Goal: Information Seeking & Learning: Check status

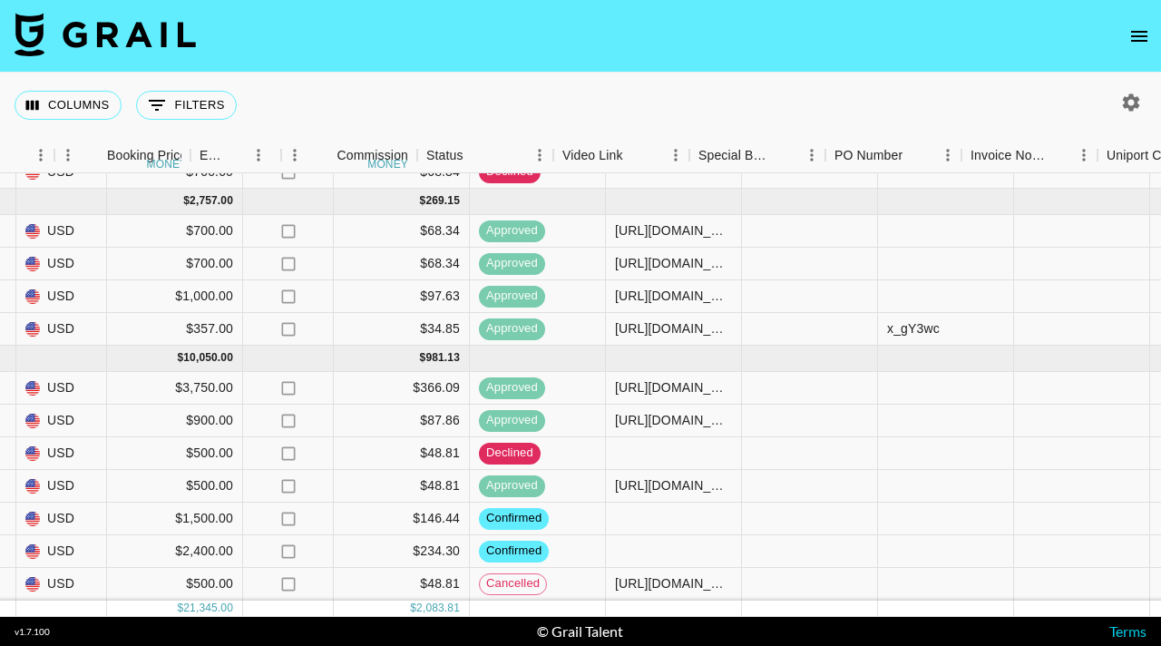
scroll to position [168, 884]
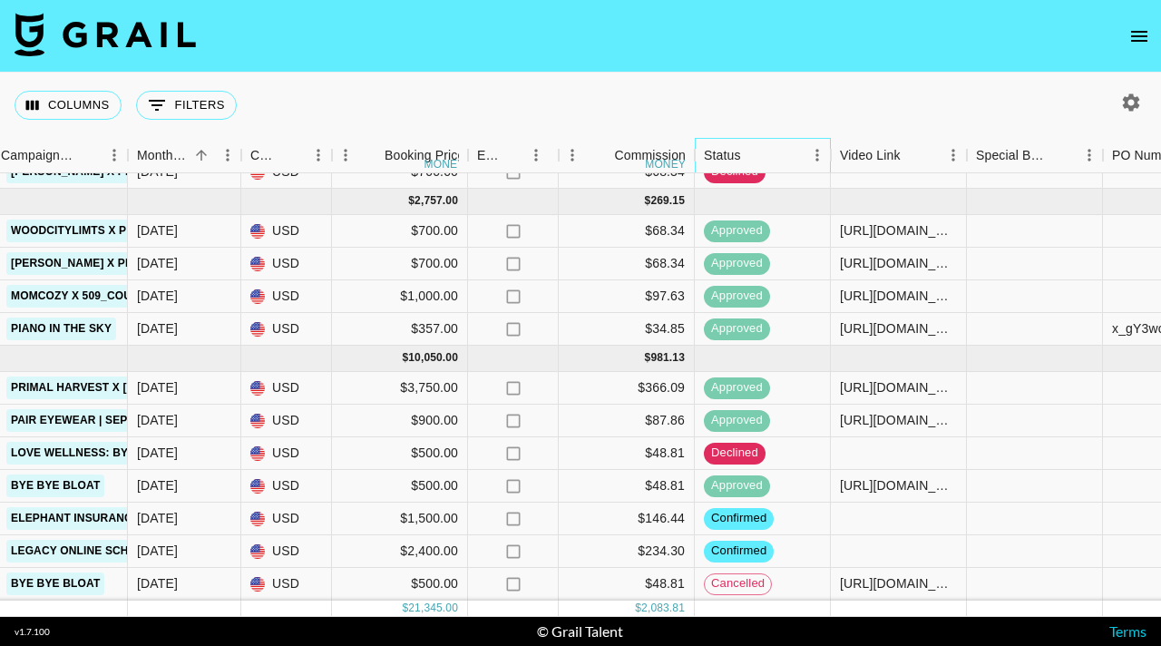
click at [769, 152] on div "Status" at bounding box center [754, 155] width 100 height 35
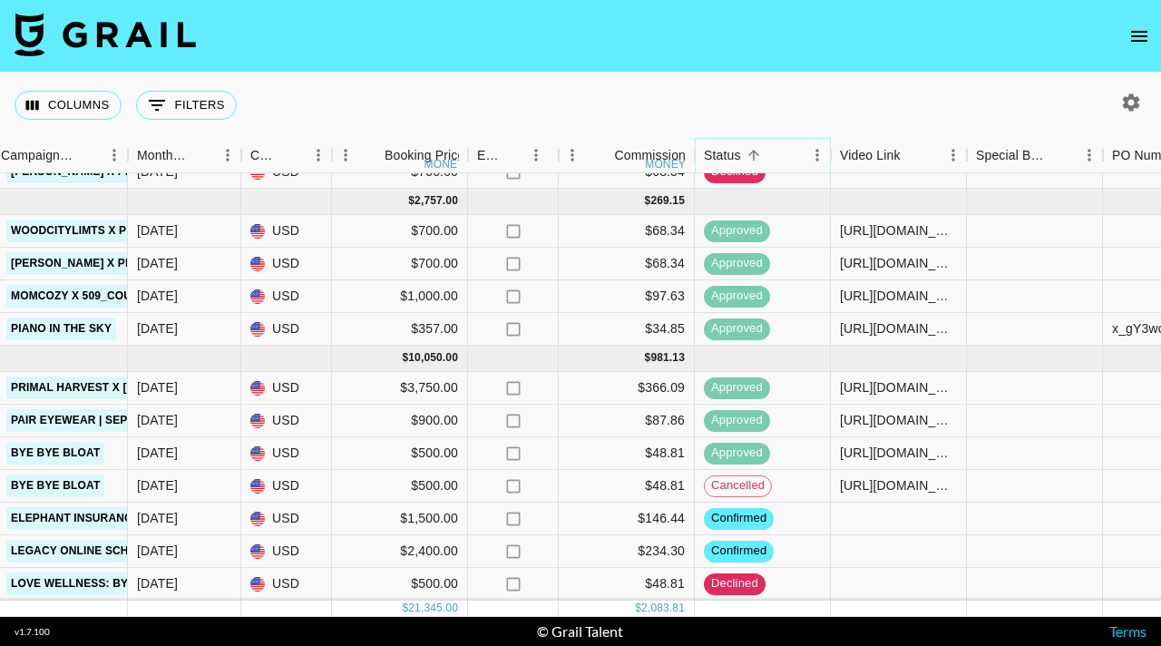
click at [813, 154] on icon "Menu" at bounding box center [817, 155] width 18 height 18
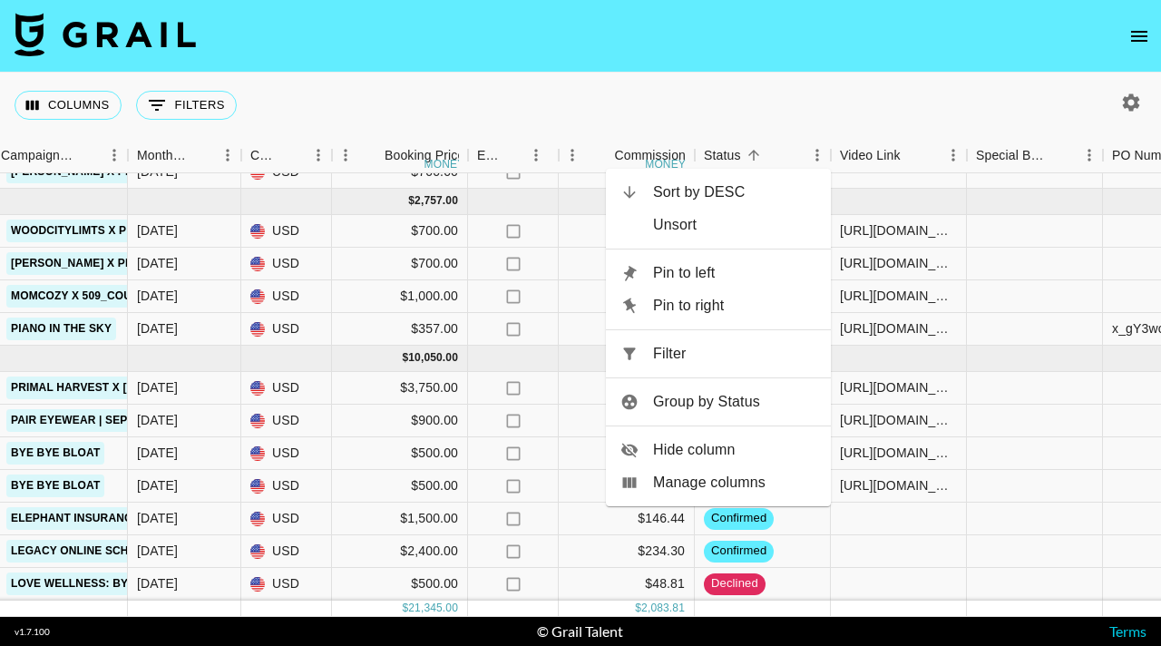
click at [751, 366] on li "Filter" at bounding box center [718, 354] width 225 height 33
select select "status"
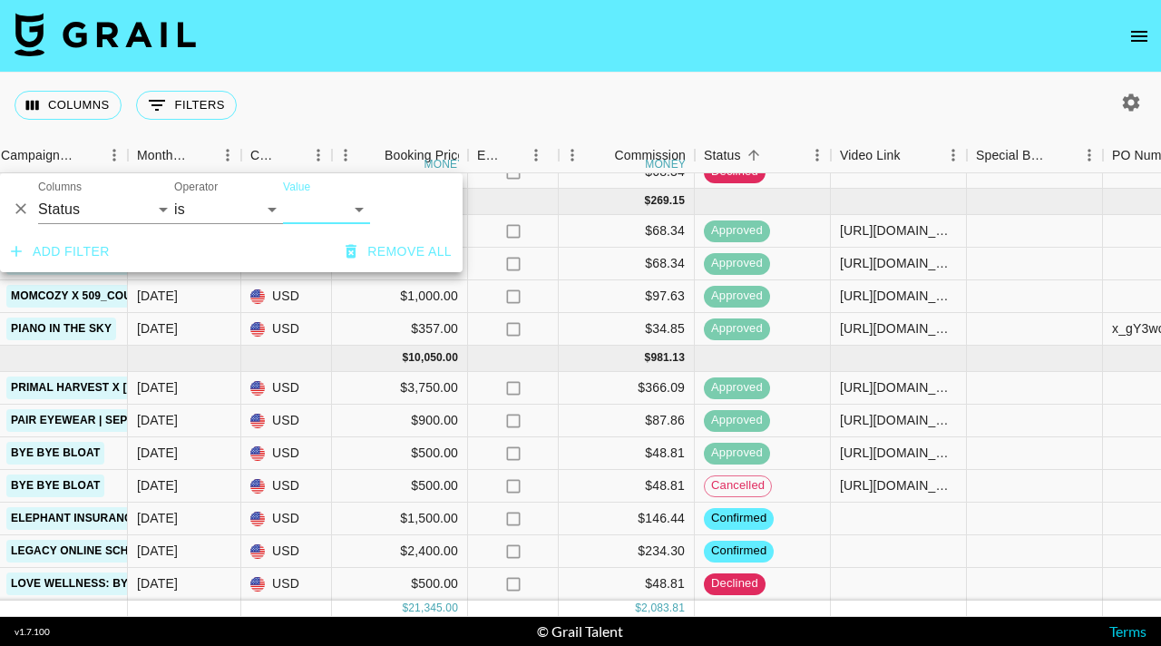
click at [328, 206] on select "confirmed declined draft posted approved cancelled badDebt" at bounding box center [326, 209] width 87 height 29
select select "confirmed"
click at [283, 195] on select "confirmed declined draft posted approved cancelled badDebt" at bounding box center [326, 209] width 87 height 29
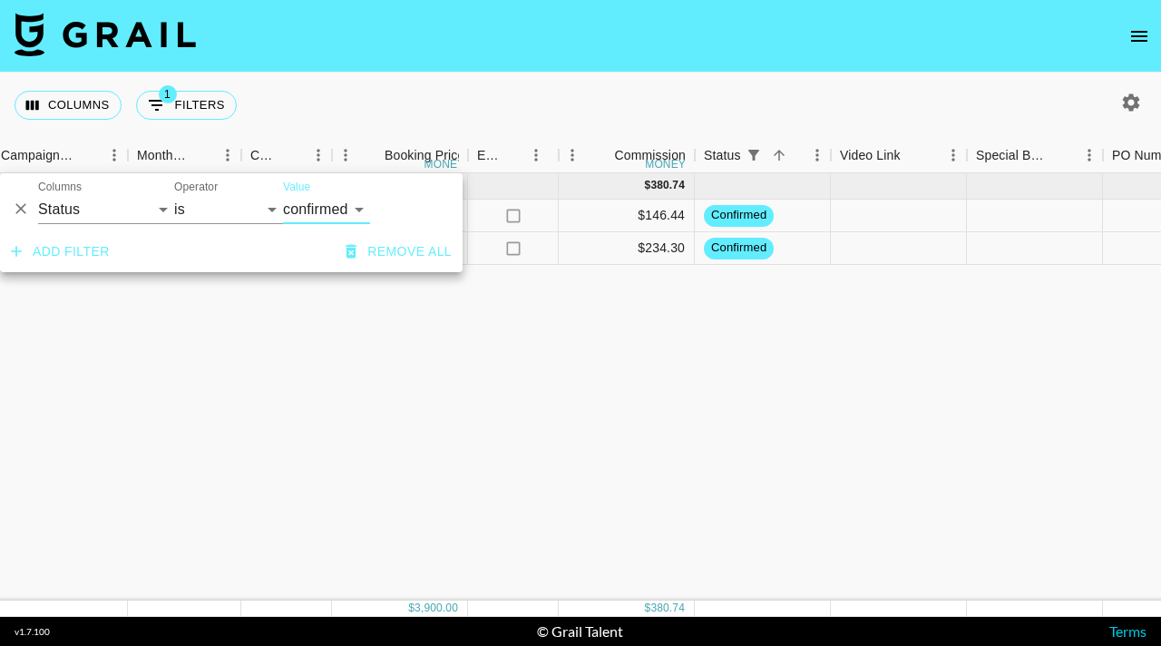
scroll to position [0, 884]
click at [436, 407] on div "[DATE] ( 2 ) $ 3,900.00 $ 380.74 recLhLZ1DXQSmR6D3 kaitlyn.[PERSON_NAME] [PERSO…" at bounding box center [622, 386] width 3012 height 427
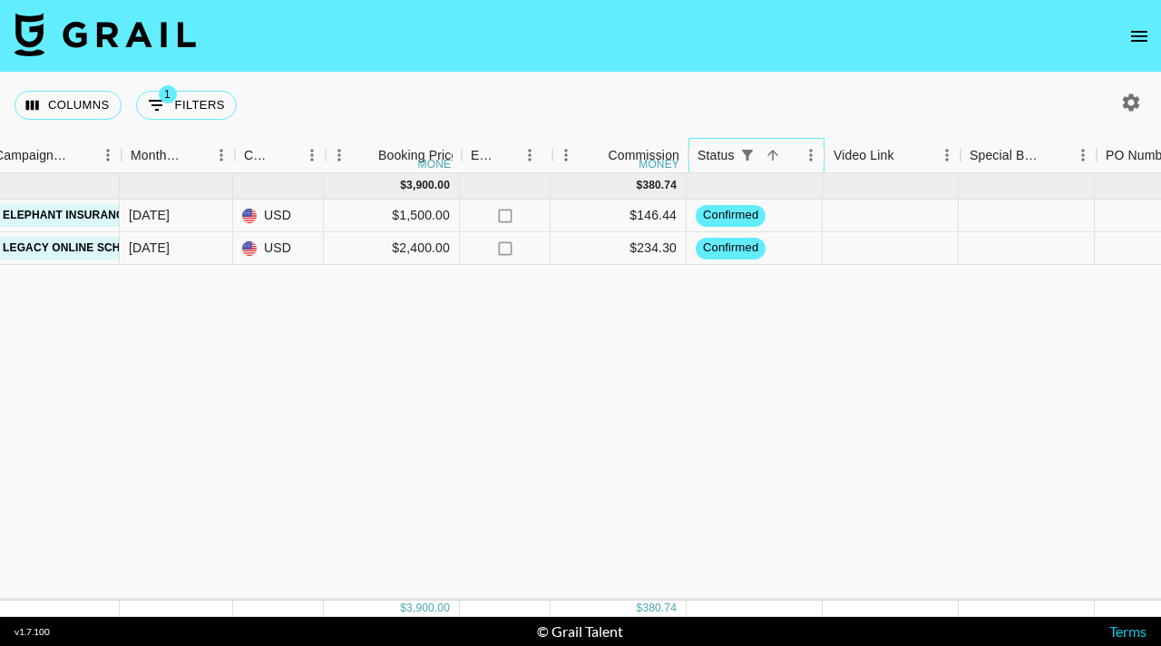
scroll to position [0, 897]
click at [762, 152] on icon "Sort" at bounding box center [766, 155] width 16 height 16
click at [749, 156] on button "Show filters" at bounding box center [740, 154] width 25 height 25
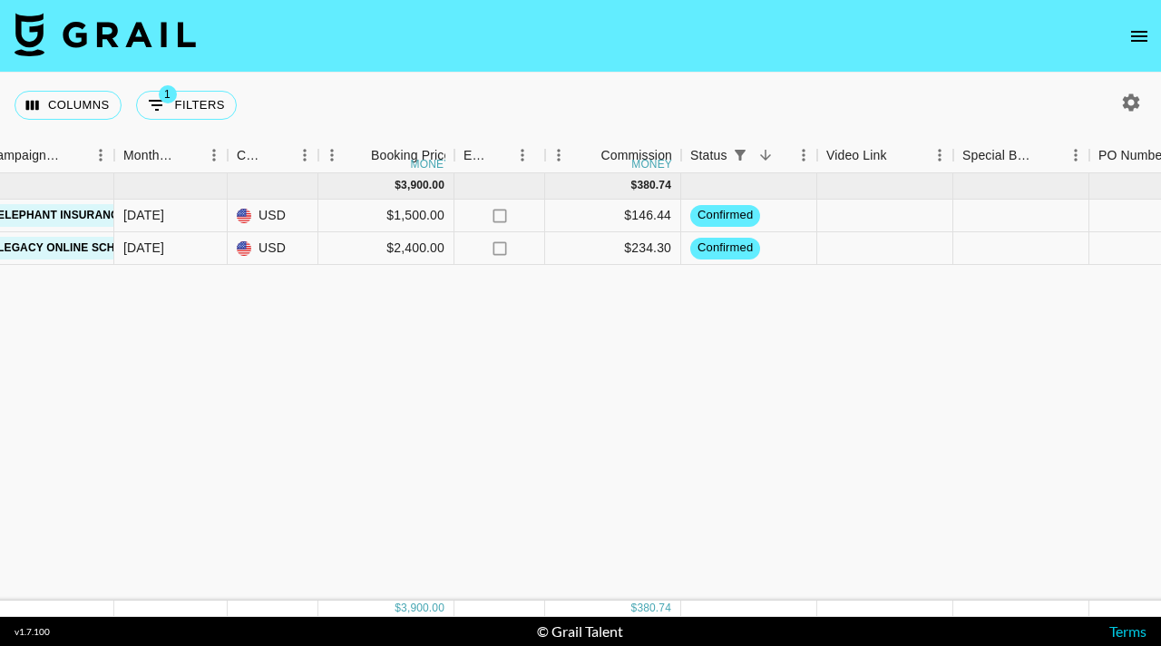
select select "status"
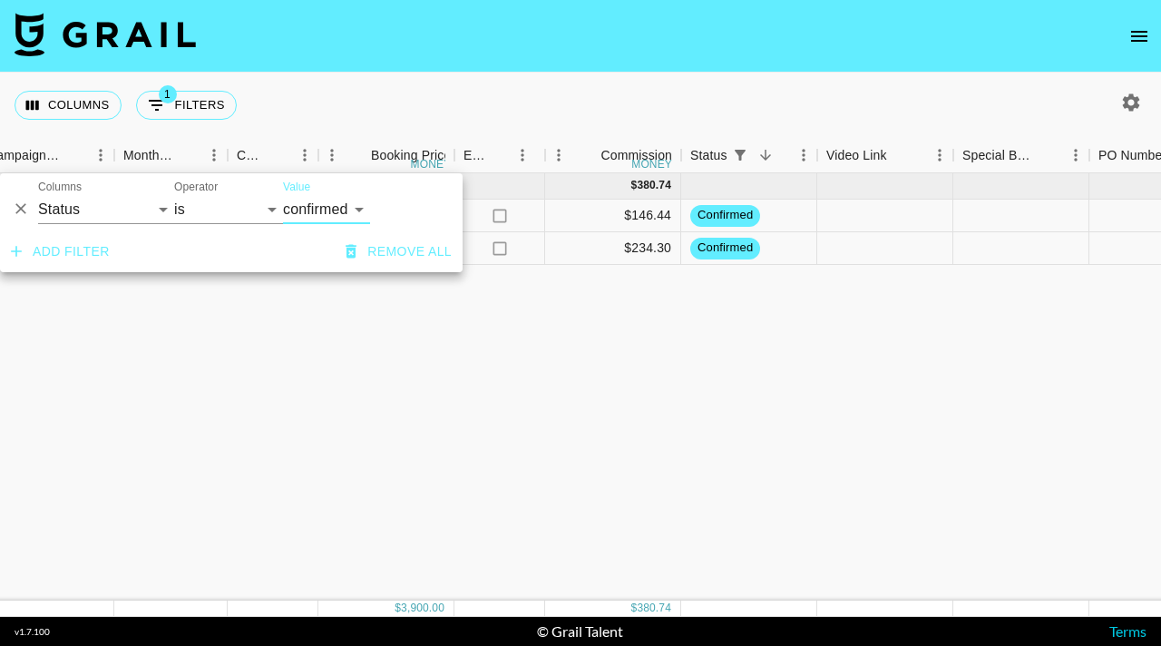
click at [334, 216] on select "confirmed declined draft posted approved cancelled badDebt" at bounding box center [326, 209] width 87 height 29
select select "approved"
click at [283, 195] on select "confirmed declined draft posted approved cancelled badDebt" at bounding box center [326, 209] width 87 height 29
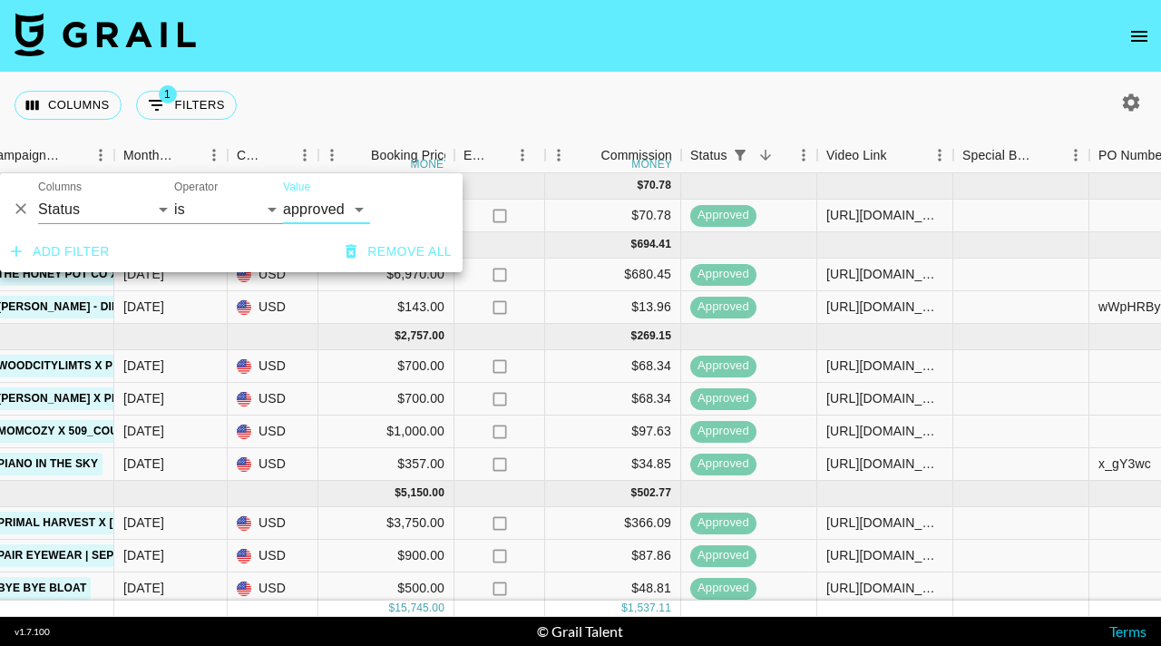
scroll to position [5, 897]
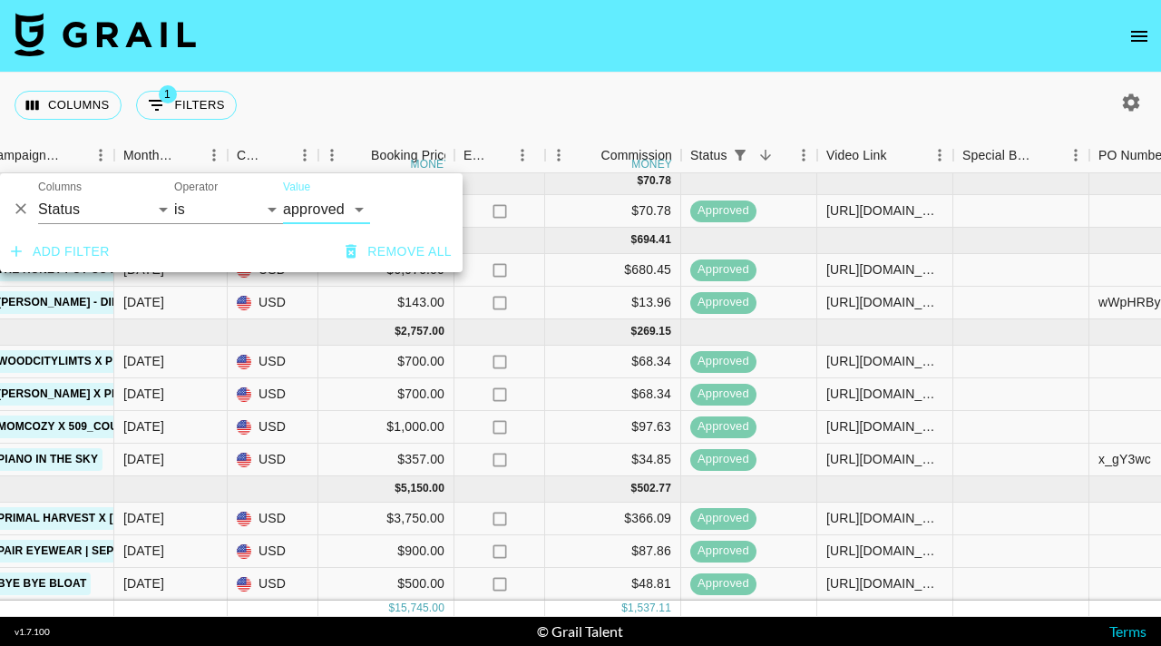
click at [855, 107] on div "Columns 1 Filters + Booking" at bounding box center [580, 105] width 1161 height 65
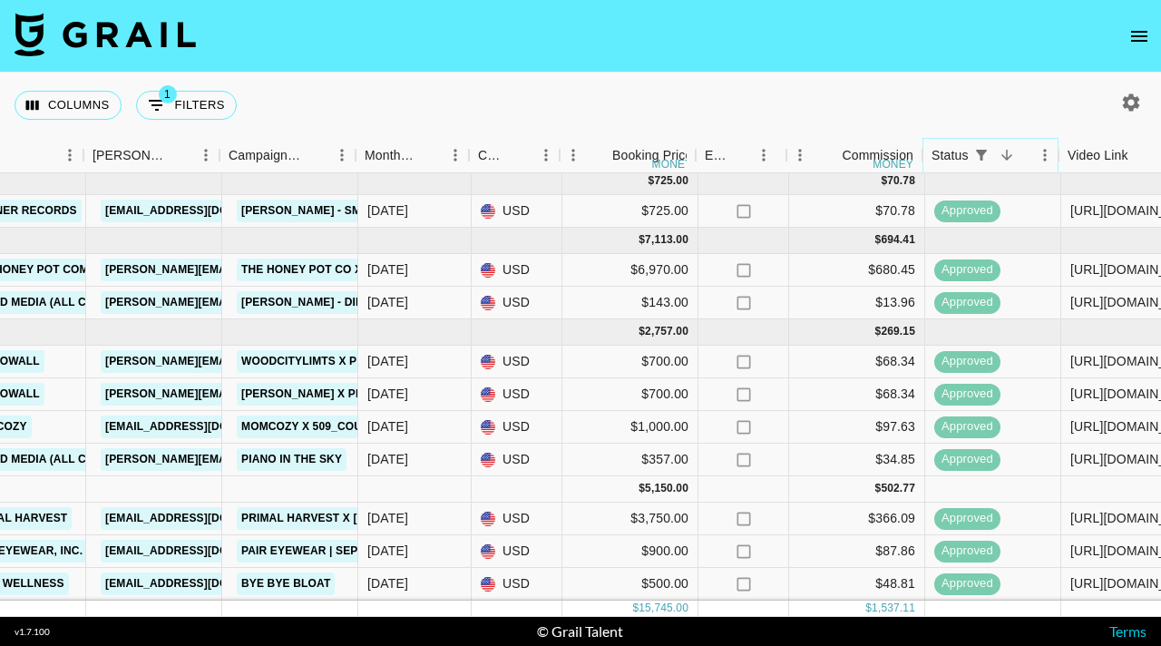
scroll to position [5, 672]
